Goal: Check status: Check status

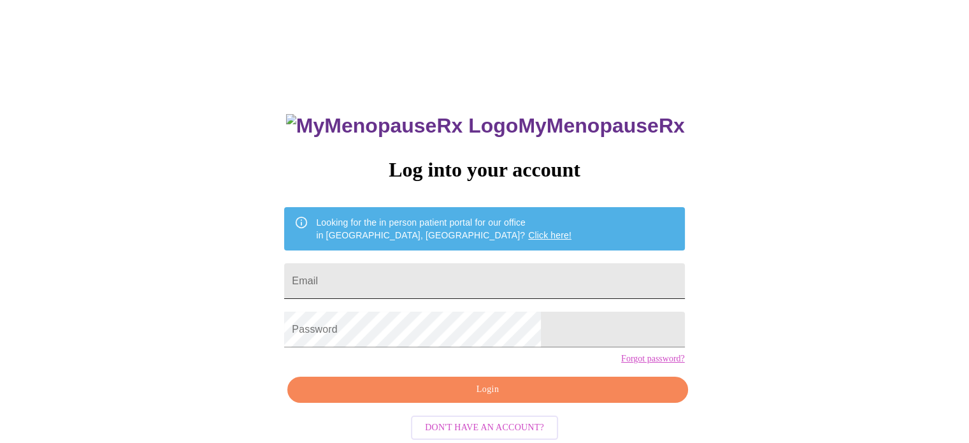
click at [429, 270] on input "Email" at bounding box center [484, 281] width 400 height 36
type input "[EMAIL_ADDRESS][DOMAIN_NAME]"
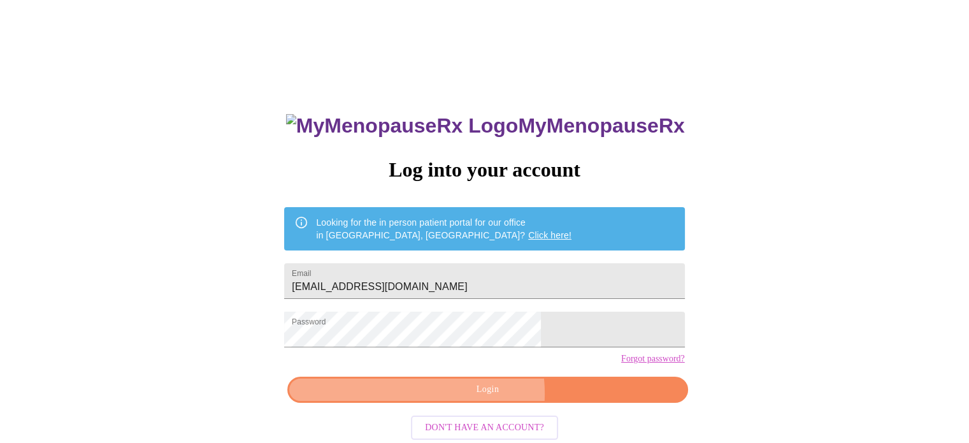
click at [466, 397] on span "Login" at bounding box center [487, 390] width 371 height 16
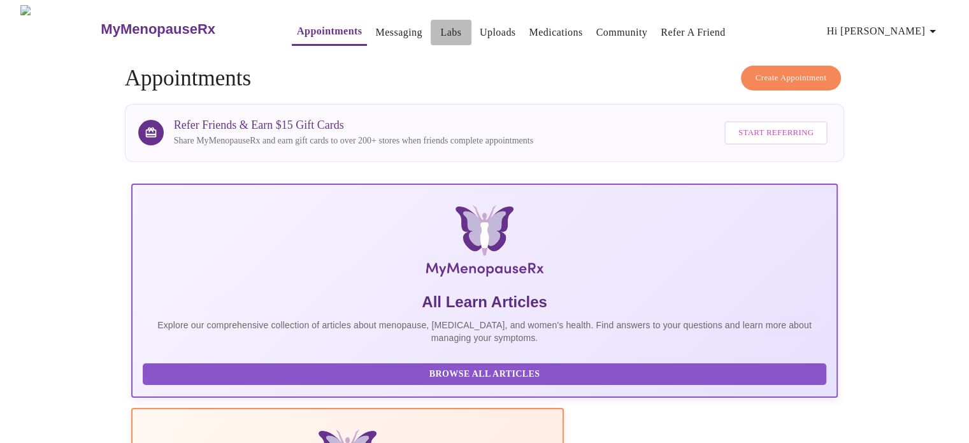
click at [440, 26] on link "Labs" at bounding box center [450, 33] width 21 height 18
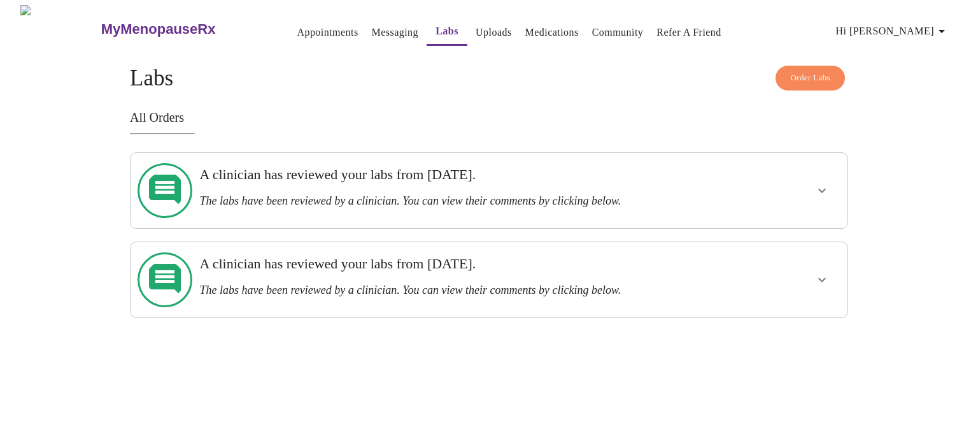
click at [479, 255] on h3 "A clinician has reviewed your labs from [DATE]." at bounding box center [454, 263] width 510 height 17
click at [796, 185] on div at bounding box center [784, 190] width 118 height 65
click at [426, 183] on h3 "A clinician has reviewed your labs from [DATE]." at bounding box center [454, 174] width 510 height 17
click at [817, 183] on icon "show more" at bounding box center [822, 190] width 15 height 15
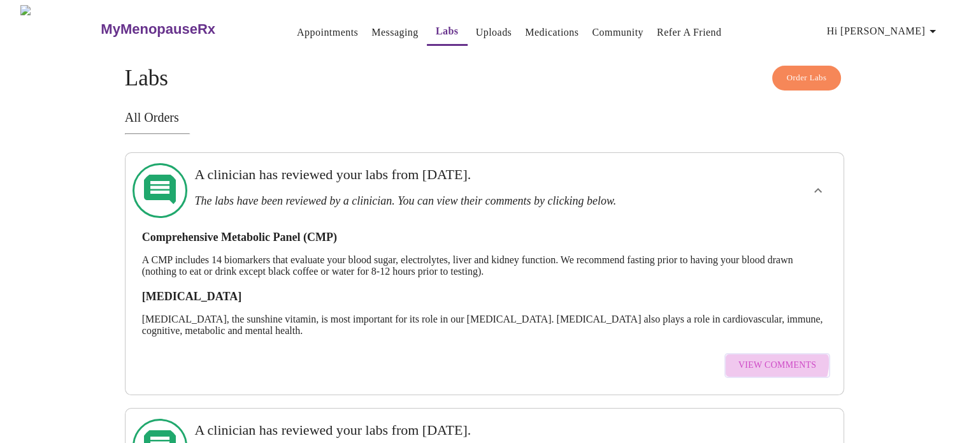
click at [776, 357] on span "View Comments" at bounding box center [777, 365] width 78 height 16
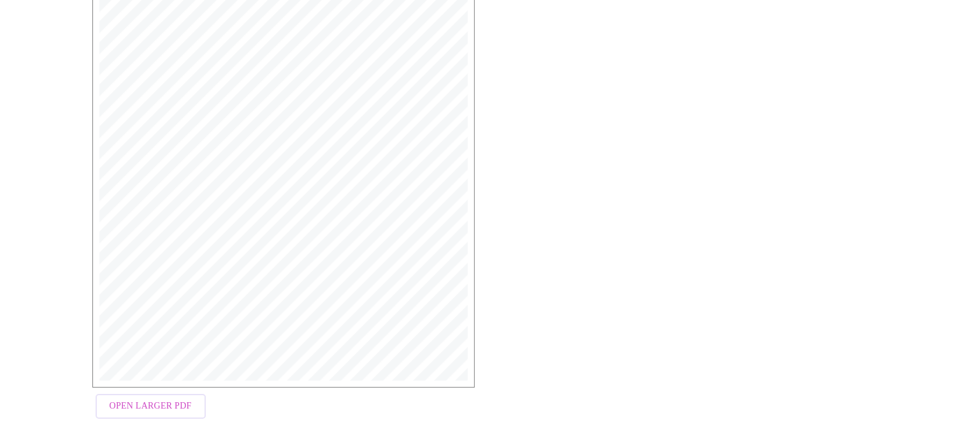
scroll to position [253, 0]
